Goal: Information Seeking & Learning: Learn about a topic

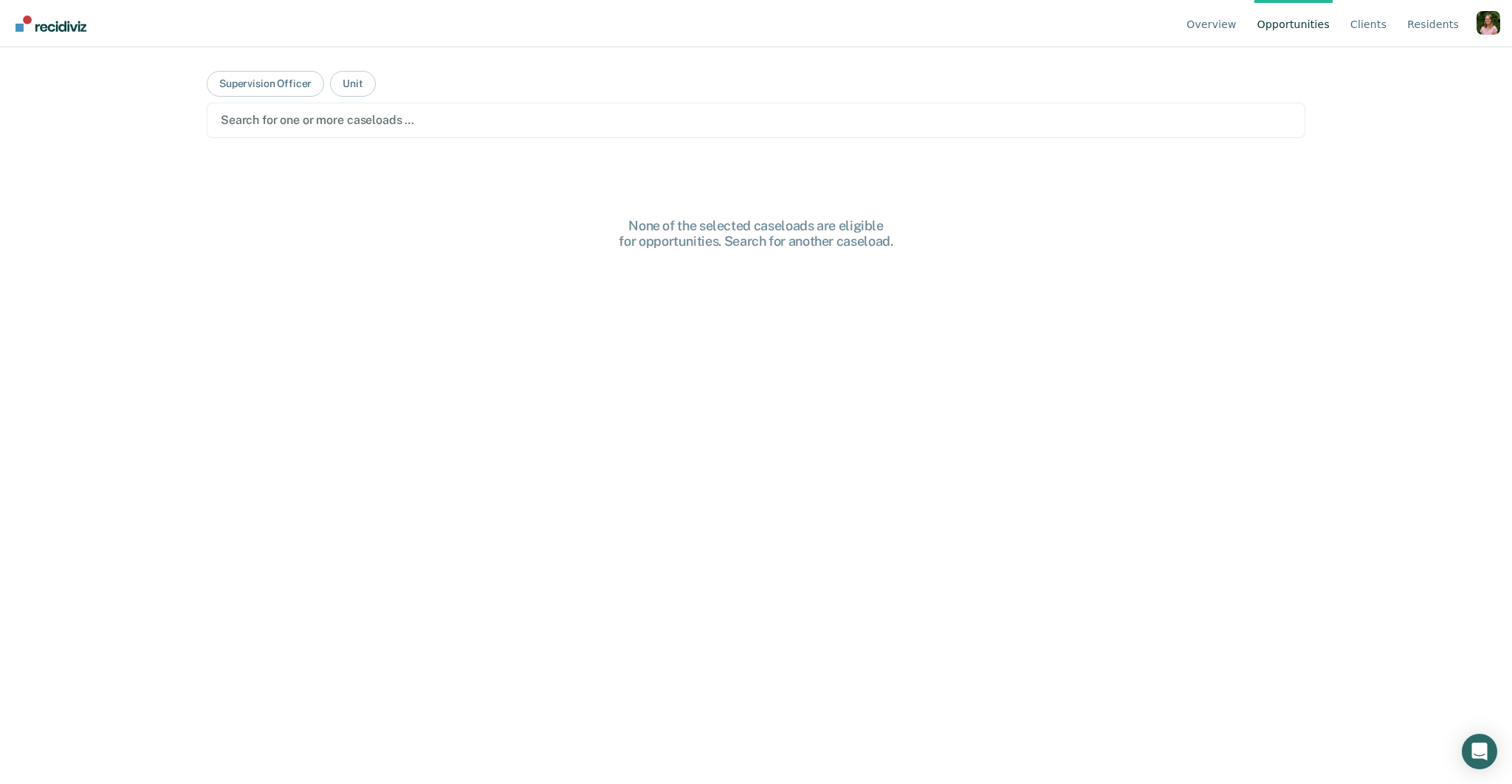
click at [1493, 27] on div "Profile dropdown button" at bounding box center [1489, 22] width 23 height 23
click at [1442, 92] on link "How it works" at bounding box center [1429, 93] width 95 height 13
click at [781, 125] on div at bounding box center [756, 120] width 1070 height 17
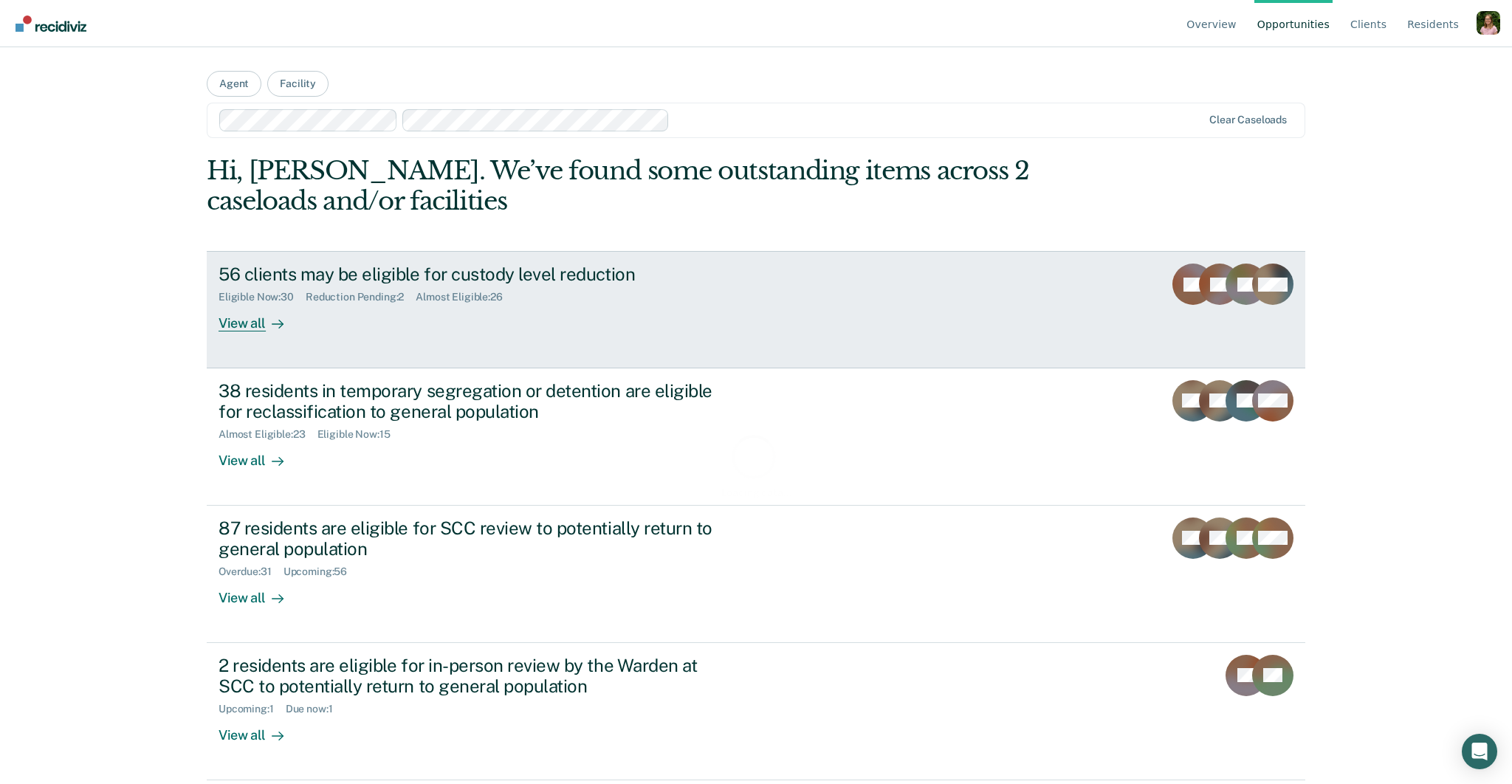
click at [545, 285] on div "Eligible Now : 30 Reduction Pending : 2 Almost Eligible : 26" at bounding box center [478, 294] width 518 height 19
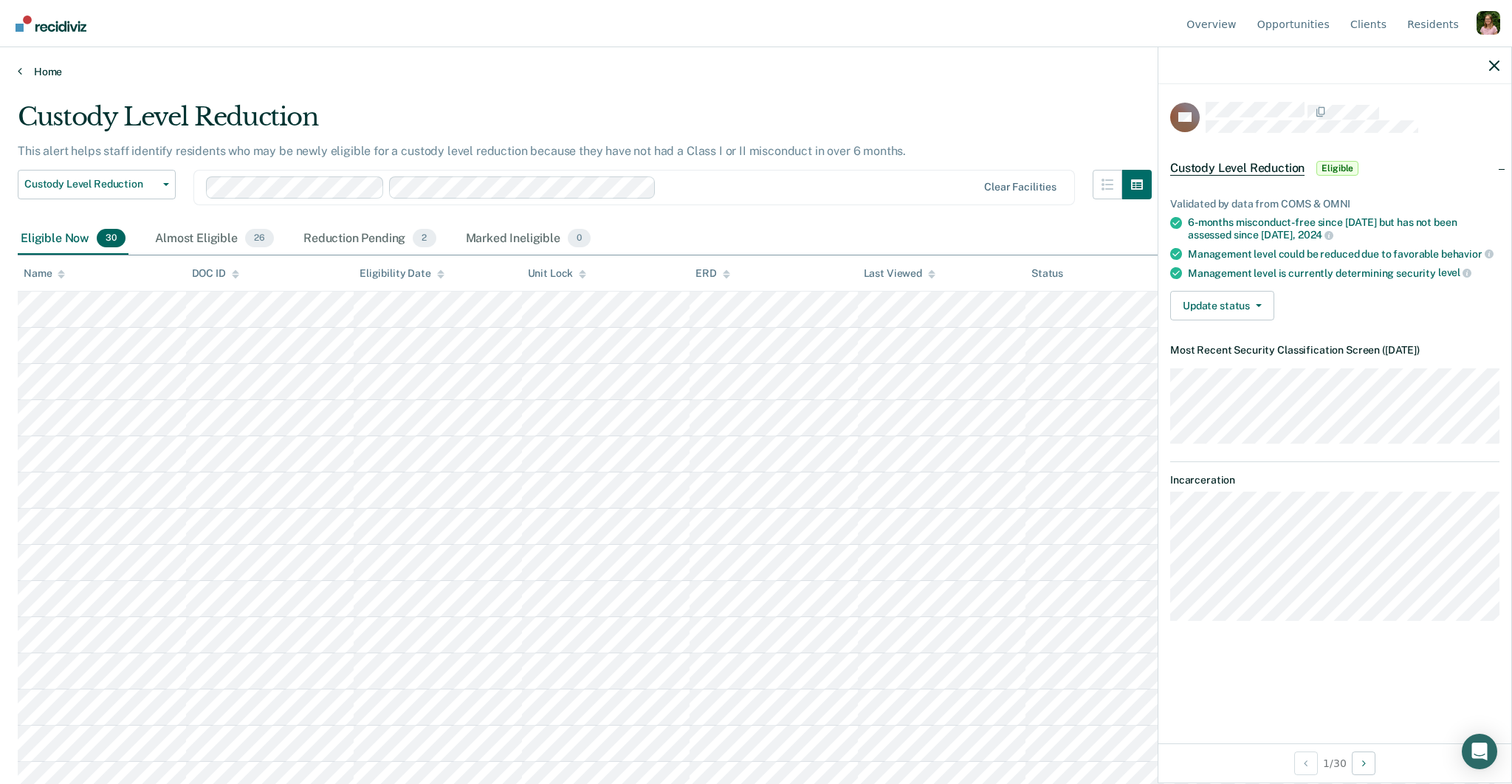
click at [40, 71] on link "Home" at bounding box center [756, 71] width 1477 height 13
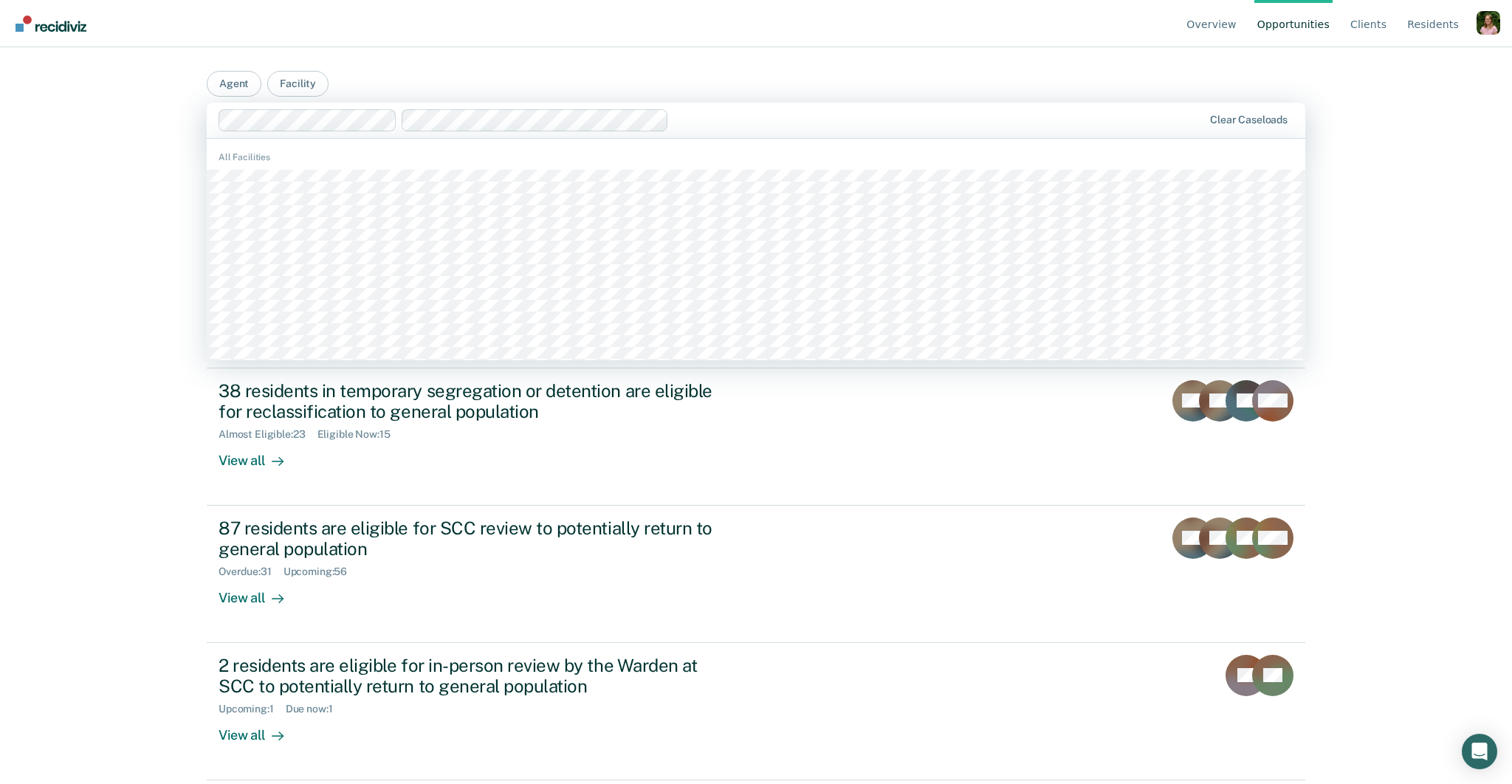
click at [702, 124] on div at bounding box center [938, 120] width 528 height 17
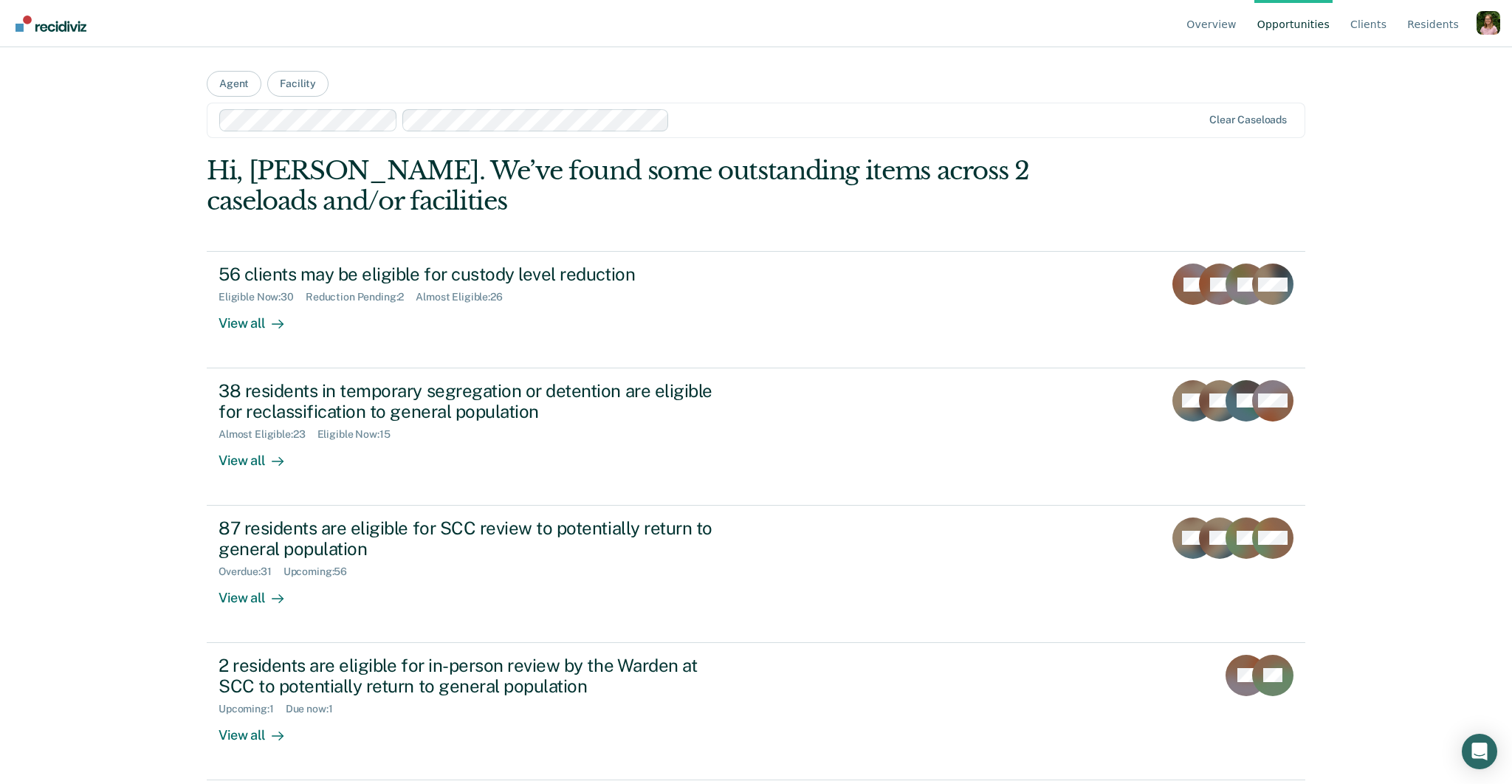
click at [1345, 242] on div "Overview Opportunities Client s Resident s Profile How it works Log Out Agent F…" at bounding box center [756, 392] width 1512 height 784
click at [707, 111] on div at bounding box center [938, 120] width 526 height 17
